Goal: Navigation & Orientation: Find specific page/section

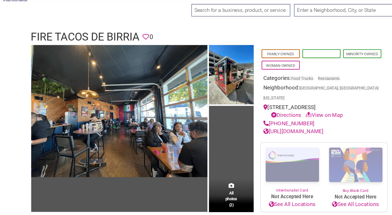
click at [284, 69] on link "[DEMOGRAPHIC_DATA]-Owned" at bounding box center [292, 73] width 33 height 12
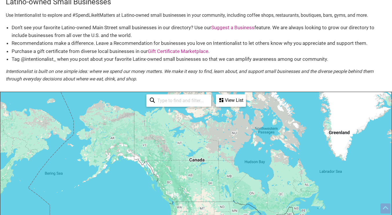
scroll to position [53, 0]
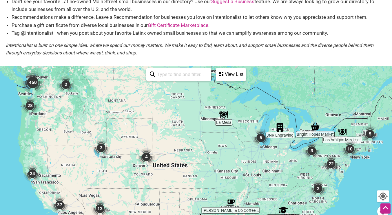
click at [53, 100] on div at bounding box center [195, 178] width 391 height 225
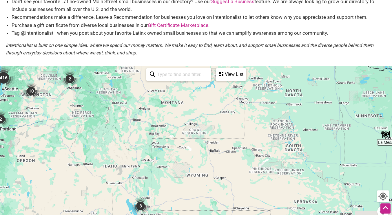
scroll to position [52, 0]
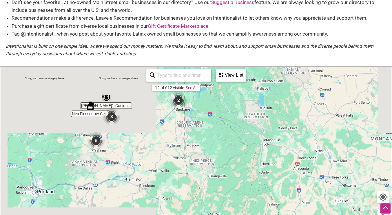
drag, startPoint x: 40, startPoint y: 105, endPoint x: 118, endPoint y: 146, distance: 87.7
click at [118, 146] on div at bounding box center [195, 179] width 391 height 225
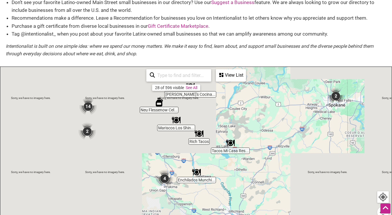
drag, startPoint x: 155, startPoint y: 148, endPoint x: 232, endPoint y: 133, distance: 78.8
click at [232, 133] on div at bounding box center [195, 179] width 391 height 225
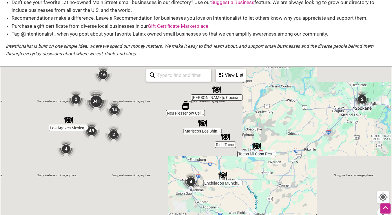
drag, startPoint x: 130, startPoint y: 146, endPoint x: 163, endPoint y: 152, distance: 33.2
click at [163, 152] on div at bounding box center [195, 179] width 391 height 225
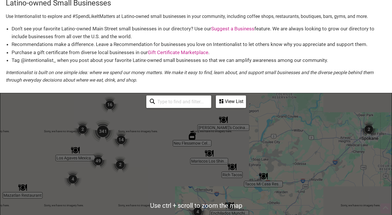
scroll to position [25, 0]
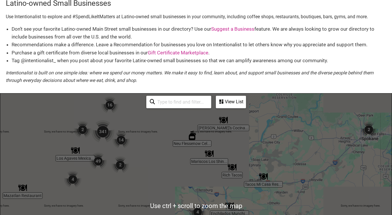
click at [203, 45] on li "Recommendations make a difference. Leave a Recommendation for businesses you lo…" at bounding box center [199, 45] width 375 height 8
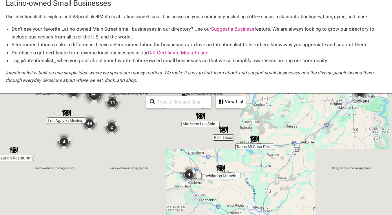
drag, startPoint x: 171, startPoint y: 157, endPoint x: 160, endPoint y: 114, distance: 44.3
click at [160, 114] on div at bounding box center [195, 206] width 391 height 225
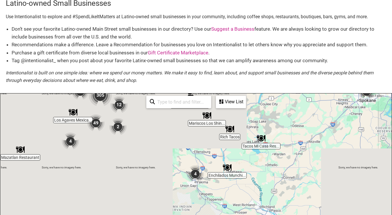
drag, startPoint x: 172, startPoint y: 128, endPoint x: 186, endPoint y: 135, distance: 14.9
click at [186, 135] on div at bounding box center [195, 206] width 391 height 225
